Goal: Navigation & Orientation: Find specific page/section

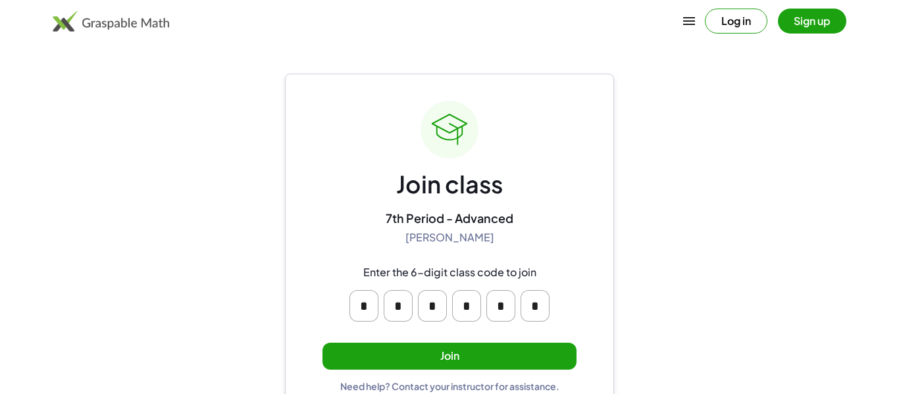
scroll to position [25, 0]
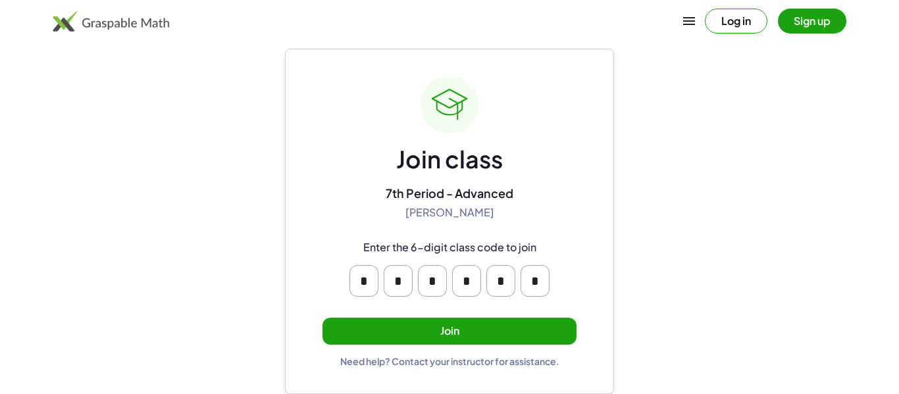
click at [736, 22] on button "Log in" at bounding box center [736, 21] width 63 height 25
click at [497, 325] on button "Join" at bounding box center [449, 331] width 254 height 27
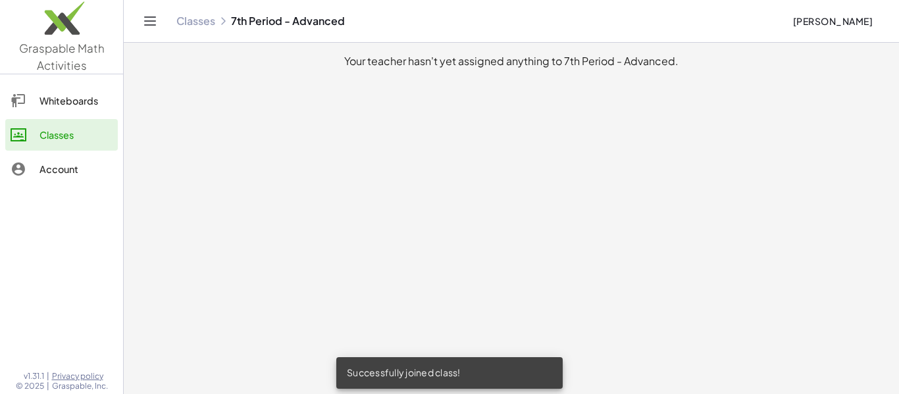
click at [47, 97] on div "Whiteboards" at bounding box center [75, 101] width 73 height 16
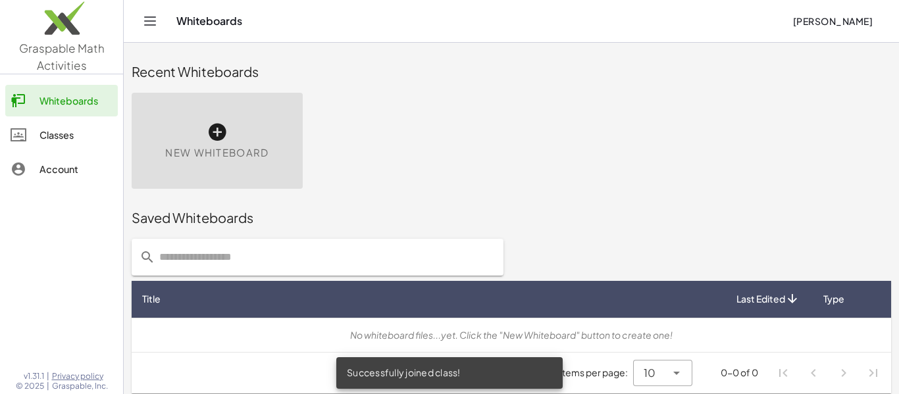
click at [37, 132] on div at bounding box center [25, 135] width 29 height 16
